Goal: Browse casually: Explore the website without a specific task or goal

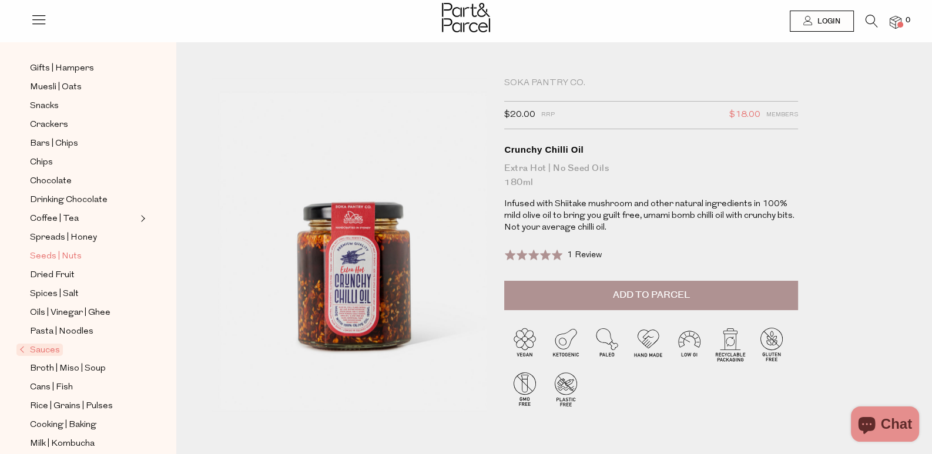
scroll to position [176, 0]
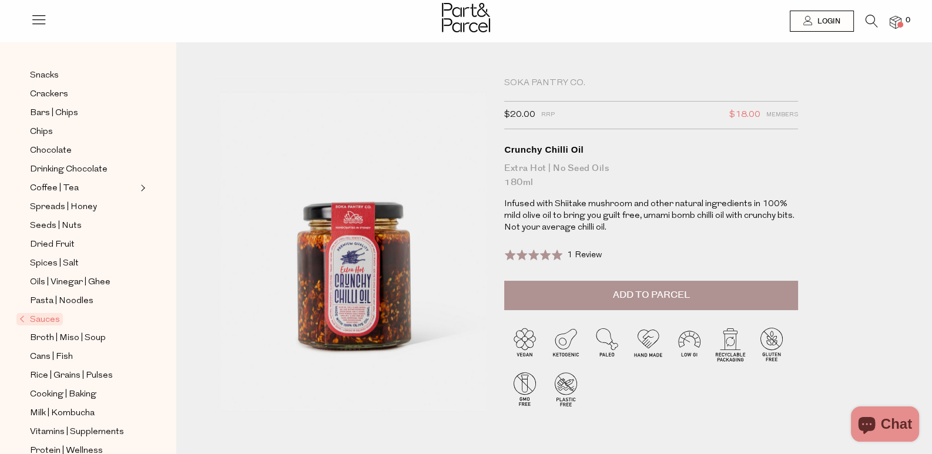
click at [60, 313] on span "Sauces" at bounding box center [39, 319] width 46 height 12
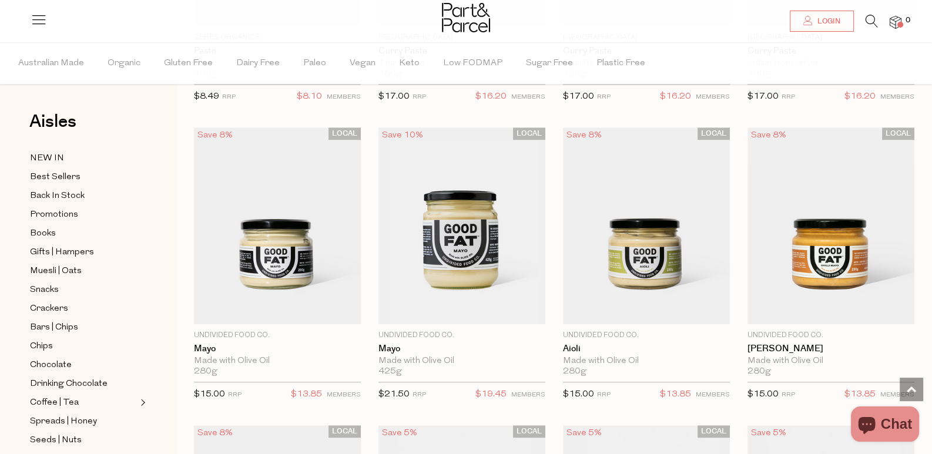
scroll to position [1234, 0]
